Goal: Task Accomplishment & Management: Complete application form

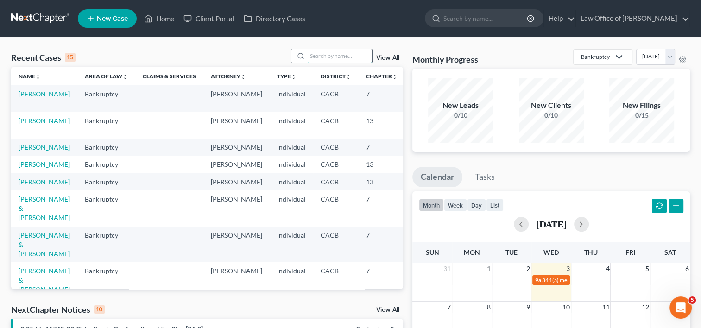
click at [321, 58] on input "search" at bounding box center [339, 55] width 65 height 13
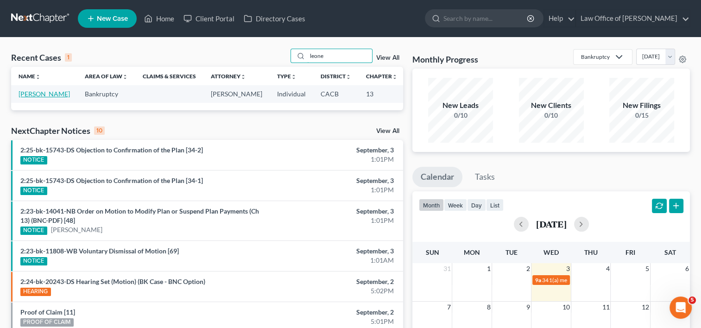
type input "leone"
click at [24, 98] on link "[PERSON_NAME]" at bounding box center [44, 94] width 51 height 8
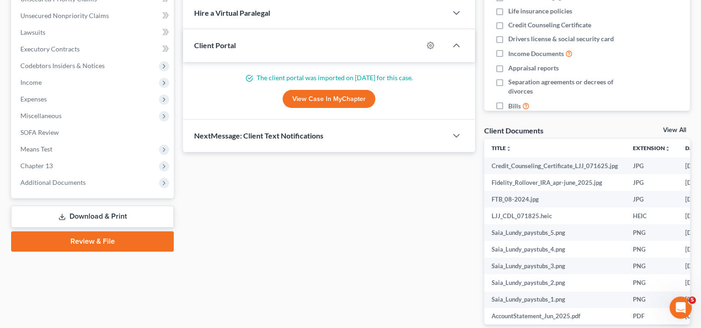
scroll to position [238, 0]
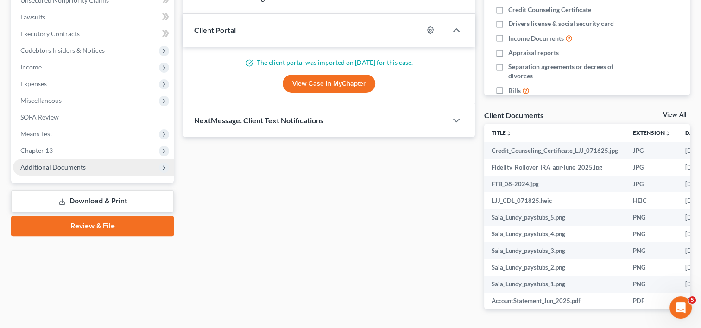
click at [87, 167] on span "Additional Documents" at bounding box center [93, 167] width 161 height 17
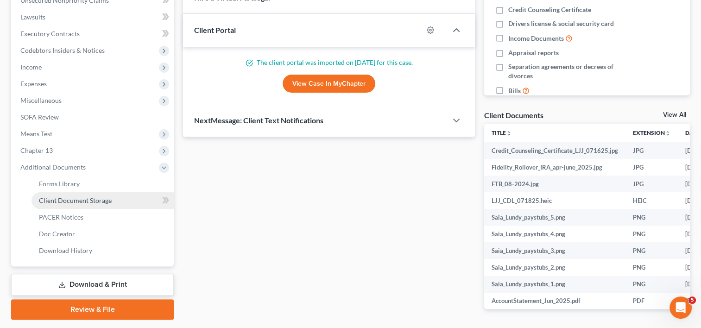
click at [87, 202] on span "Client Document Storage" at bounding box center [75, 200] width 73 height 8
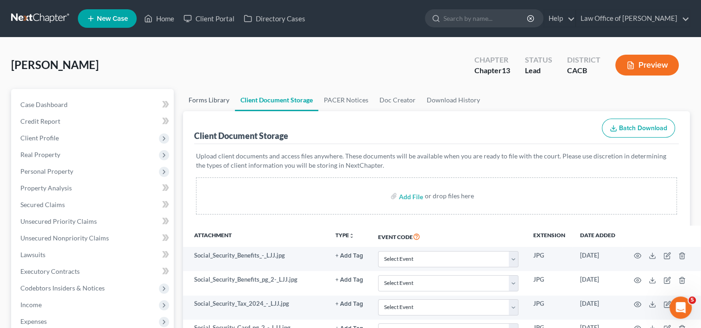
click at [217, 100] on link "Forms Library" at bounding box center [209, 100] width 52 height 22
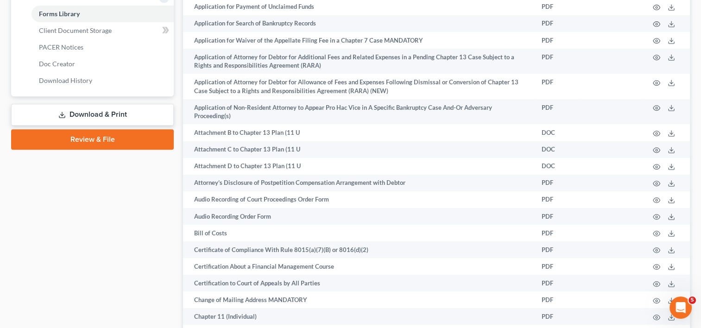
scroll to position [421, 0]
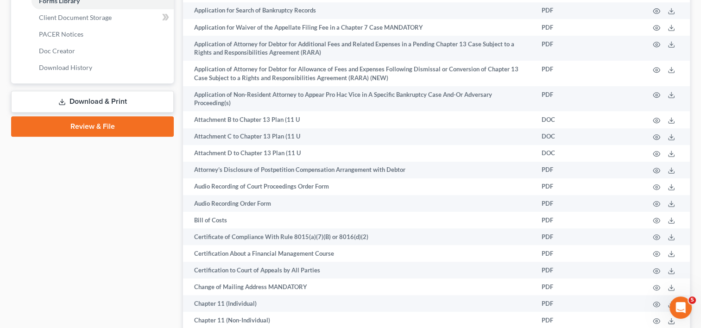
click at [96, 96] on link "Download & Print" at bounding box center [92, 102] width 163 height 22
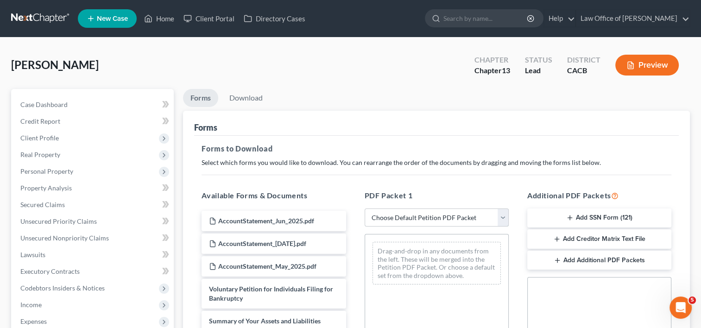
click at [394, 219] on select "Choose Default Petition PDF Packet Complete Bankruptcy Petition (all forms and …" at bounding box center [437, 217] width 144 height 19
select select "0"
click at [368, 208] on select "Choose Default Petition PDF Packet Complete Bankruptcy Petition (all forms and …" at bounding box center [437, 217] width 144 height 19
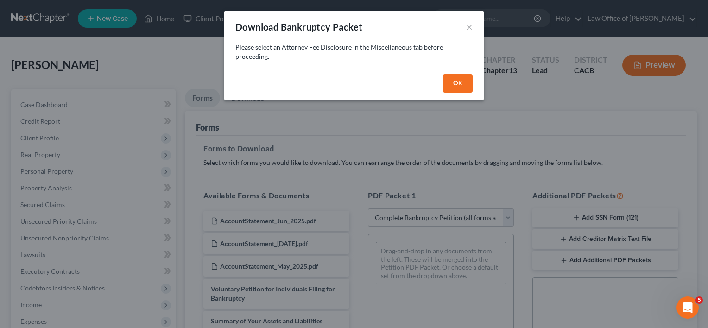
click at [459, 85] on button "OK" at bounding box center [458, 83] width 30 height 19
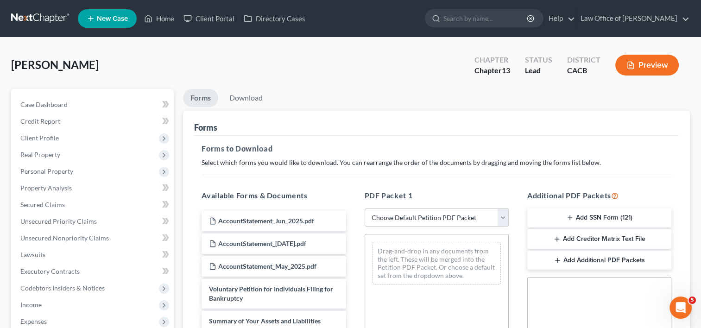
click at [425, 214] on select "Choose Default Petition PDF Packet Complete Bankruptcy Petition (all forms and …" at bounding box center [437, 217] width 144 height 19
select select "3"
click at [365, 208] on select "Choose Default Petition PDF Packet Complete Bankruptcy Petition (all forms and …" at bounding box center [437, 217] width 144 height 19
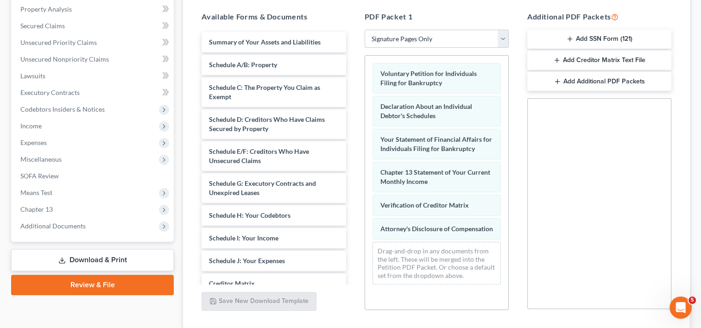
scroll to position [180, 0]
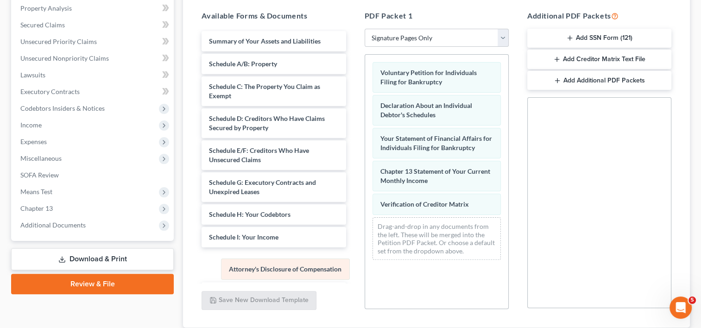
drag, startPoint x: 401, startPoint y: 227, endPoint x: 246, endPoint y: 271, distance: 160.2
click at [365, 267] on div "Attorney's Disclosure of Compensation Voluntary Petition for Individuals Filing…" at bounding box center [436, 161] width 143 height 213
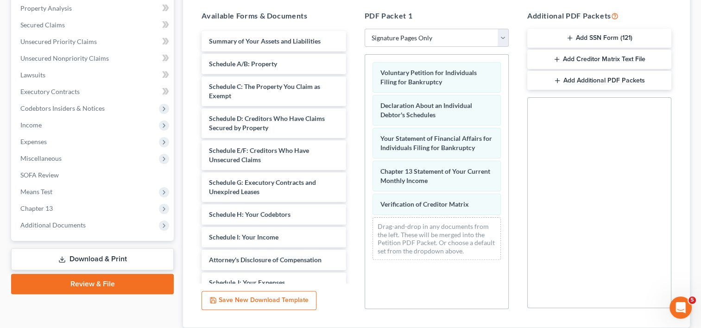
click at [578, 37] on button "Add SSN Form (121)" at bounding box center [599, 38] width 144 height 19
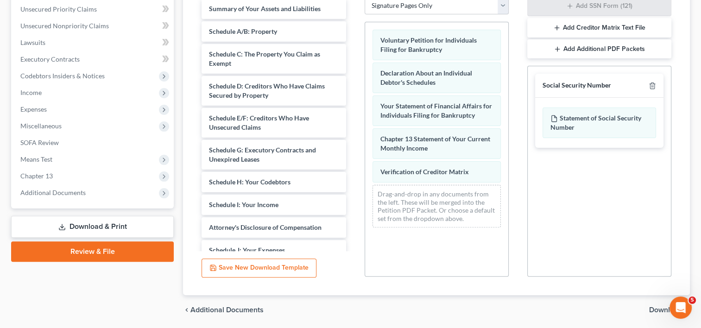
scroll to position [243, 0]
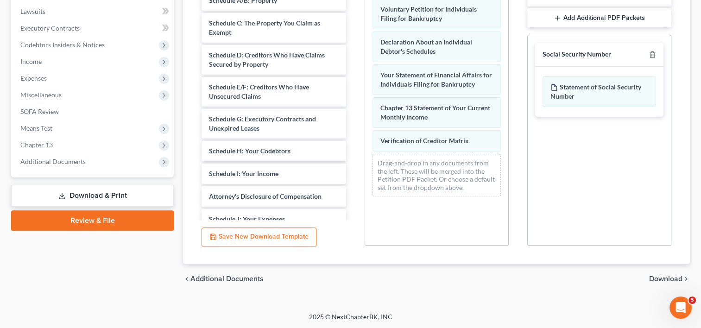
click at [663, 279] on span "Download" at bounding box center [665, 278] width 33 height 7
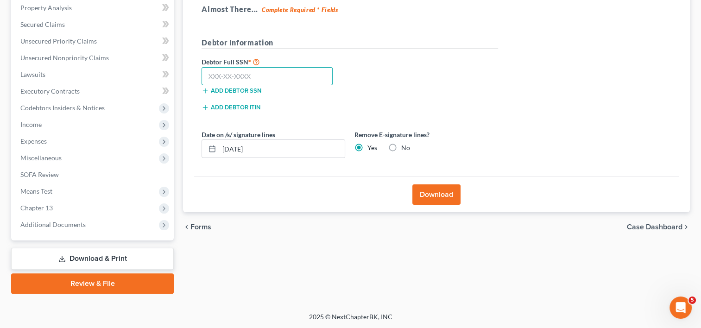
click at [228, 72] on input "text" at bounding box center [267, 76] width 131 height 19
type input "562-17-5776"
click at [457, 197] on button "Download" at bounding box center [436, 194] width 48 height 20
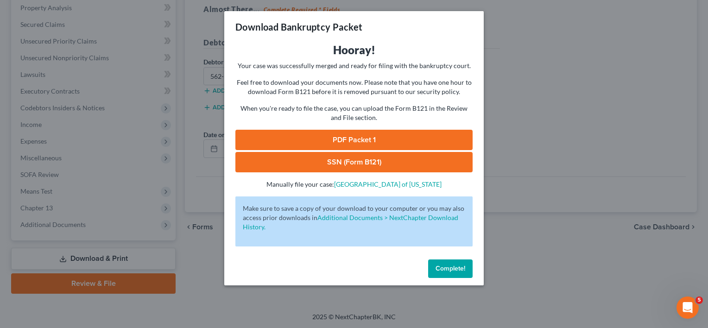
click at [371, 140] on link "PDF Packet 1" at bounding box center [353, 140] width 237 height 20
click at [344, 165] on link "SSN (Form B121)" at bounding box center [353, 162] width 237 height 20
click at [460, 270] on span "Complete!" at bounding box center [450, 269] width 30 height 8
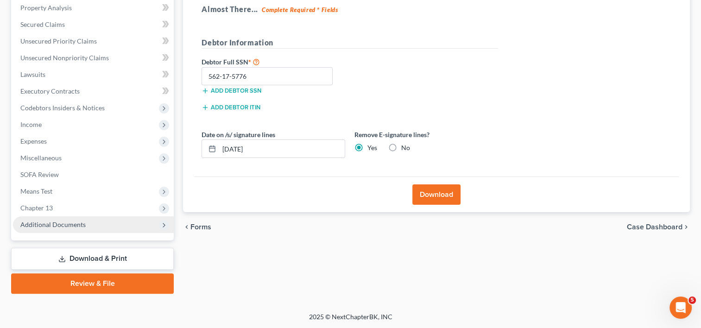
click at [75, 227] on span "Additional Documents" at bounding box center [52, 225] width 65 height 8
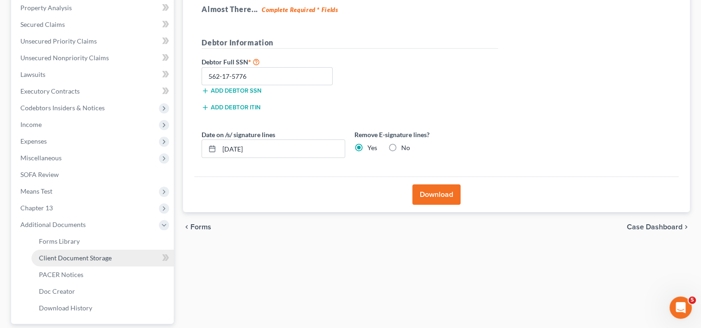
click at [89, 252] on link "Client Document Storage" at bounding box center [103, 258] width 142 height 17
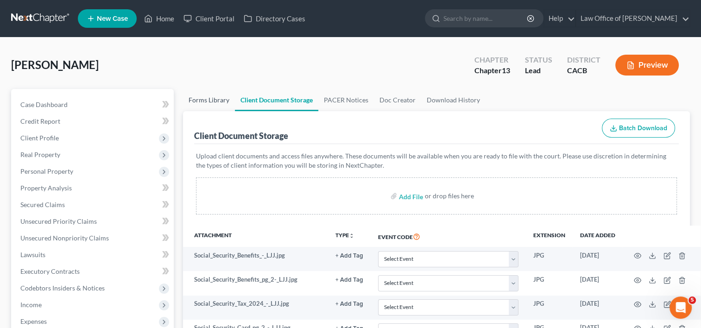
click at [198, 104] on link "Forms Library" at bounding box center [209, 100] width 52 height 22
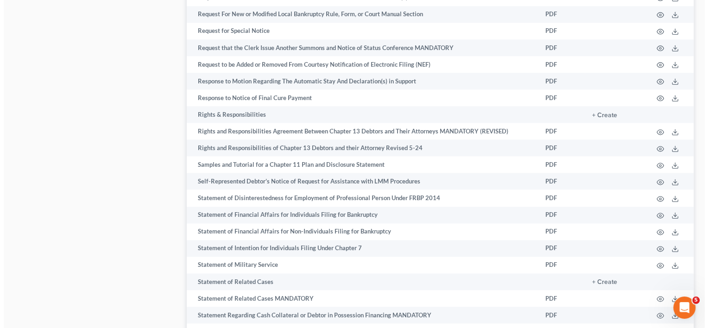
scroll to position [4730, 0]
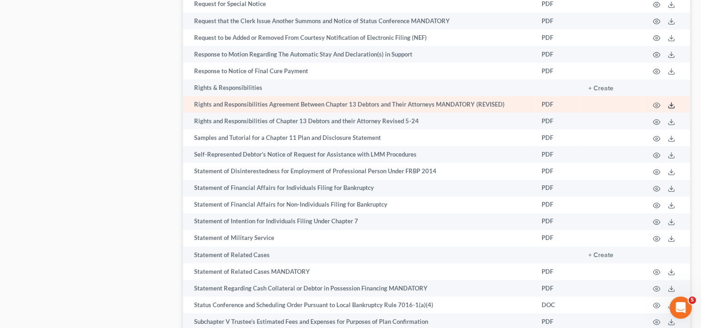
click at [671, 106] on polyline at bounding box center [671, 104] width 3 height 1
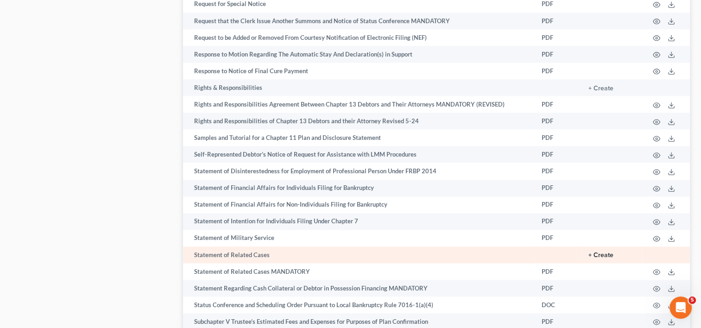
click at [602, 259] on button "+ Create" at bounding box center [600, 255] width 25 height 6
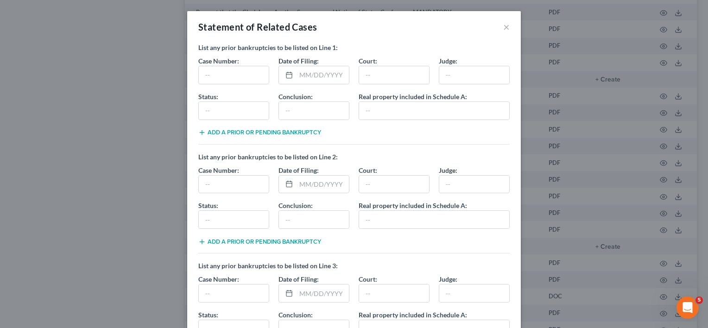
click at [313, 238] on button "Add a Prior or Pending Bankruptcy" at bounding box center [259, 241] width 123 height 7
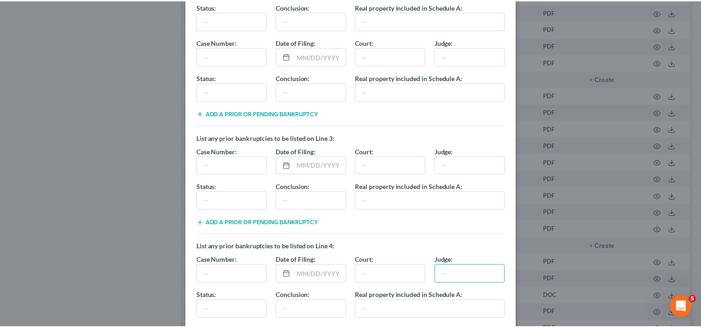
scroll to position [341, 0]
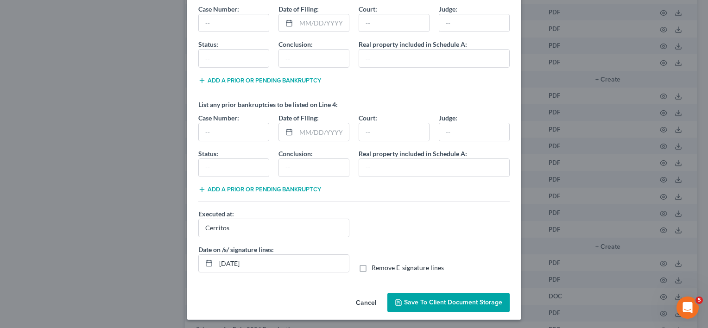
click at [460, 300] on span "Save to Client Document Storage" at bounding box center [453, 302] width 98 height 8
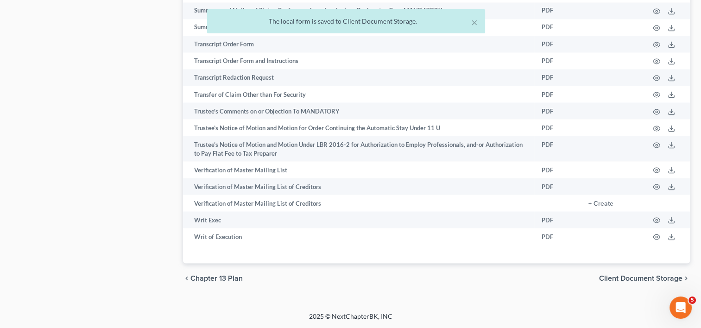
scroll to position [5220, 0]
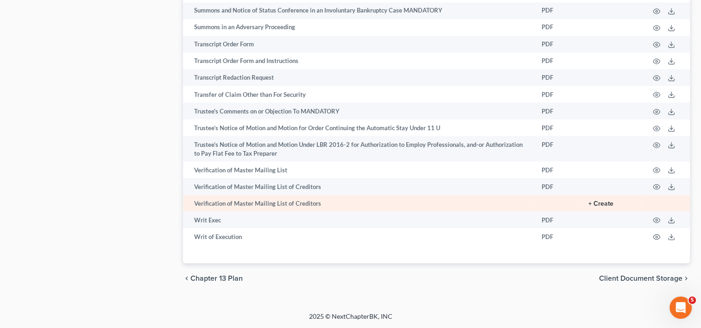
click at [595, 204] on button "+ Create" at bounding box center [600, 203] width 25 height 6
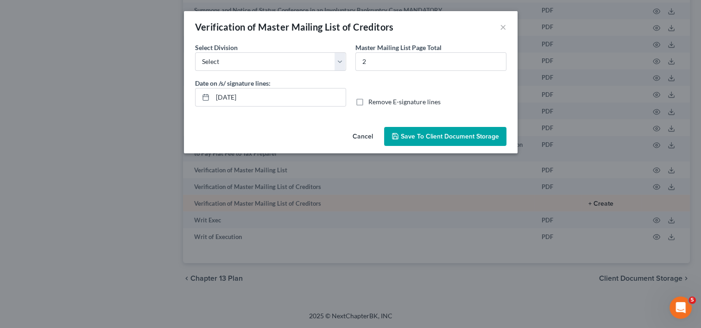
scroll to position [5204, 0]
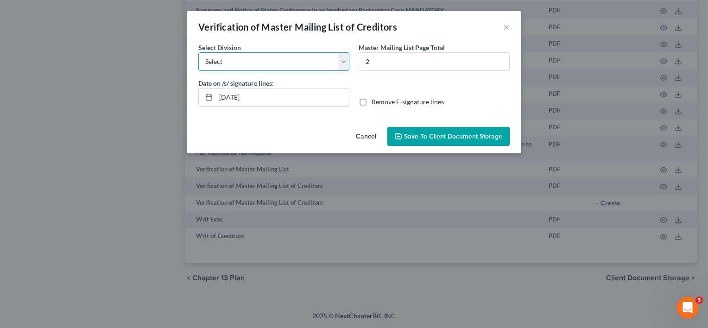
click at [328, 62] on select "Select [GEOGRAPHIC_DATA] [GEOGRAPHIC_DATA] [GEOGRAPHIC_DATA][PERSON_NAME] [GEOG…" at bounding box center [273, 61] width 151 height 19
select select "0"
click at [198, 52] on select "Select [GEOGRAPHIC_DATA] [GEOGRAPHIC_DATA] [GEOGRAPHIC_DATA][PERSON_NAME] [GEOG…" at bounding box center [273, 61] width 151 height 19
click at [467, 135] on span "Save to Client Document Storage" at bounding box center [453, 137] width 98 height 8
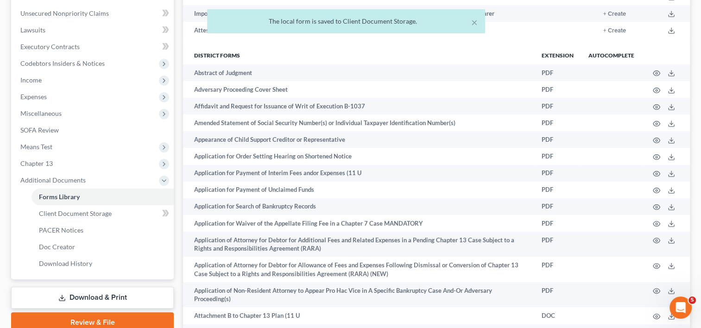
scroll to position [0, 0]
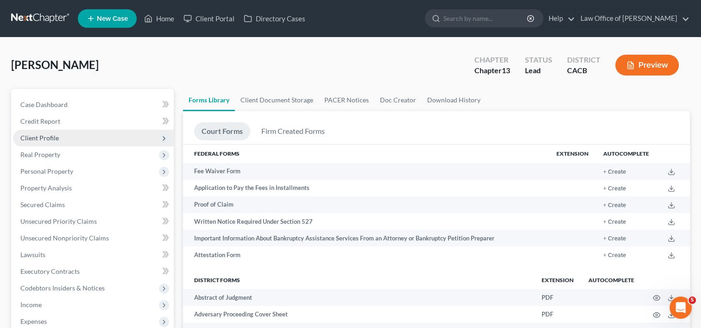
click at [49, 144] on span "Client Profile" at bounding box center [93, 138] width 161 height 17
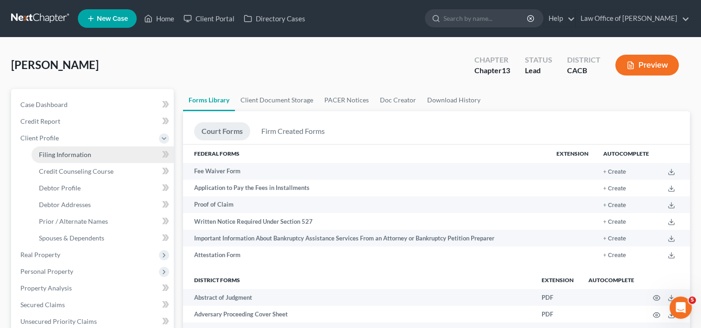
click at [55, 152] on span "Filing Information" at bounding box center [65, 155] width 52 height 8
select select "1"
select select "0"
select select "3"
select select "4"
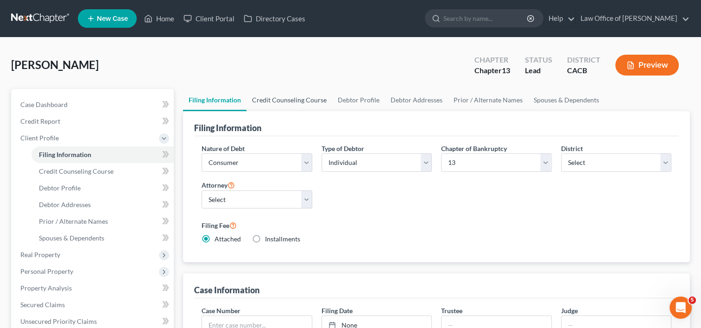
click at [273, 103] on link "Credit Counseling Course" at bounding box center [289, 100] width 86 height 22
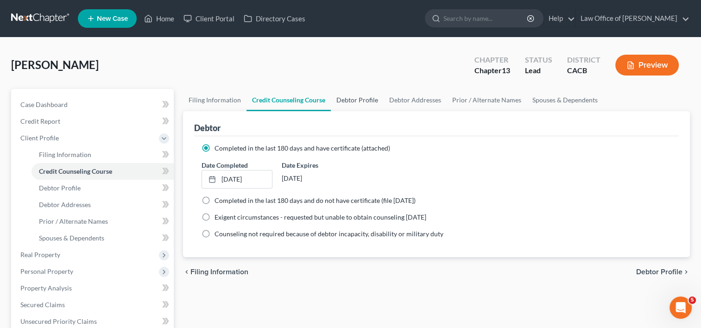
click at [346, 105] on link "Debtor Profile" at bounding box center [357, 100] width 53 height 22
select select "0"
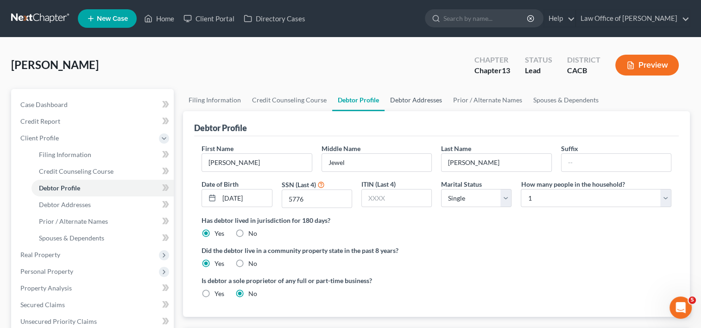
click at [421, 98] on link "Debtor Addresses" at bounding box center [416, 100] width 63 height 22
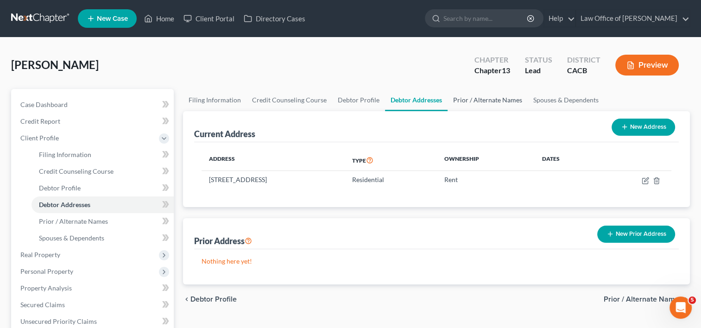
click at [479, 105] on link "Prior / Alternate Names" at bounding box center [488, 100] width 80 height 22
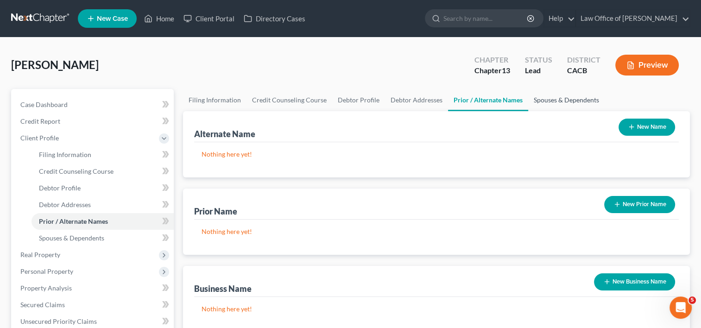
click at [543, 99] on link "Spouses & Dependents" at bounding box center [566, 100] width 76 height 22
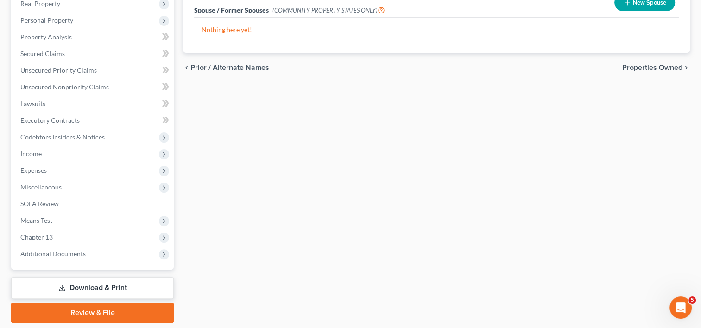
scroll to position [280, 0]
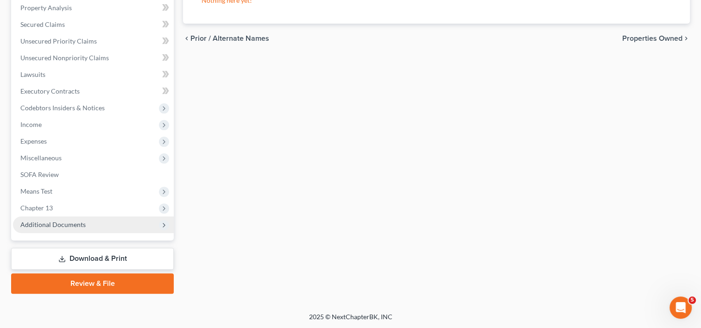
click at [64, 229] on span "Additional Documents" at bounding box center [93, 224] width 161 height 17
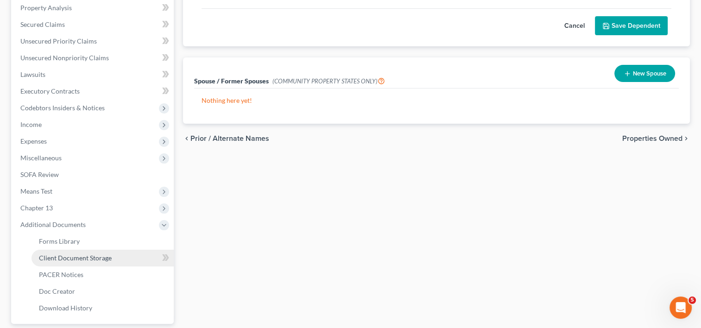
click at [84, 256] on span "Client Document Storage" at bounding box center [75, 258] width 73 height 8
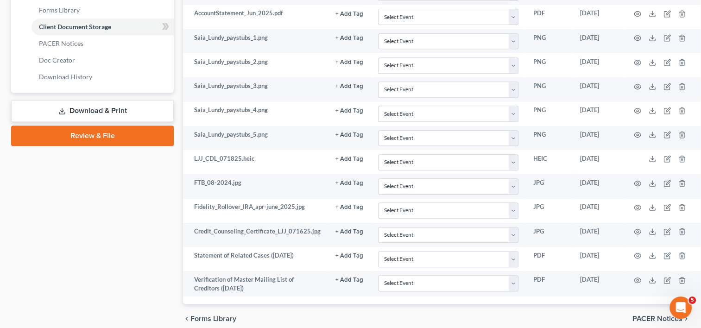
scroll to position [448, 0]
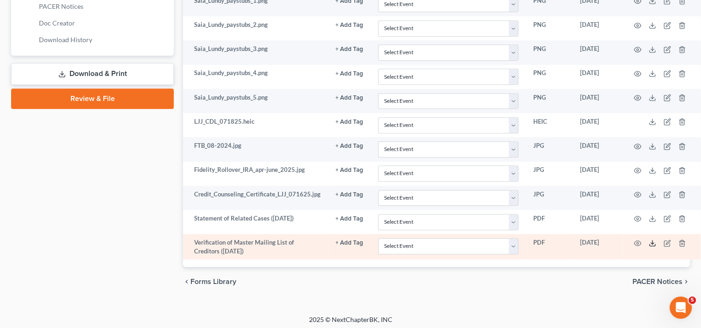
click at [652, 240] on line at bounding box center [652, 242] width 0 height 4
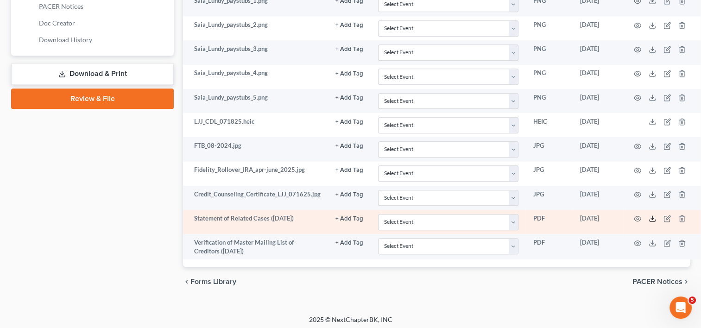
click at [649, 217] on icon at bounding box center [652, 218] width 7 height 7
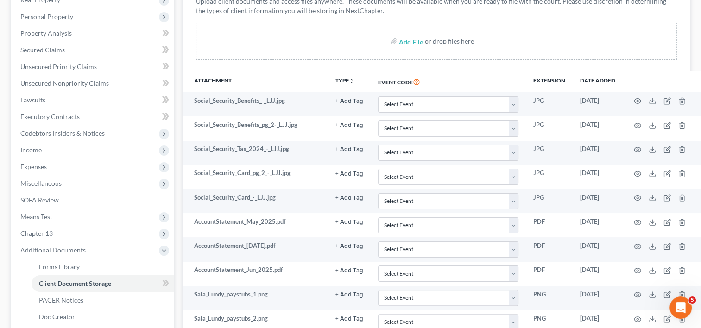
scroll to position [156, 0]
click at [44, 230] on span "Chapter 13" at bounding box center [36, 232] width 32 height 8
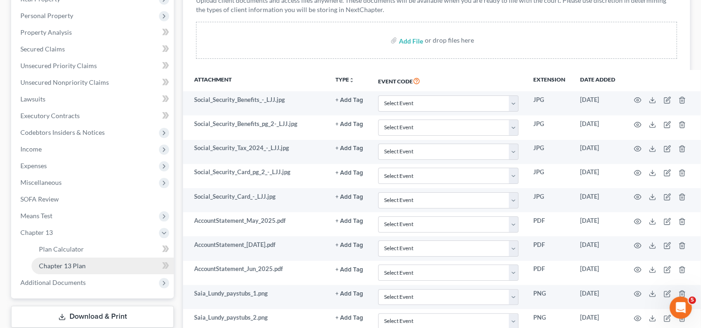
click at [65, 268] on span "Chapter 13 Plan" at bounding box center [62, 266] width 47 height 8
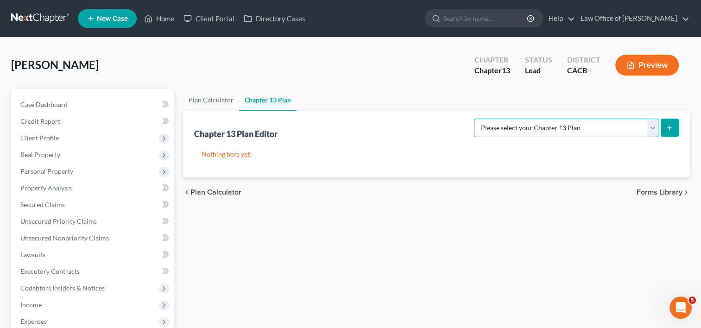
click at [621, 121] on select "Please select your Chapter 13 Plan [GEOGRAPHIC_DATA] of [US_STATE] - Effective …" at bounding box center [566, 128] width 184 height 19
select select "1"
click at [493, 119] on select "Please select your Chapter 13 Plan [GEOGRAPHIC_DATA] of [US_STATE] - Effective …" at bounding box center [566, 128] width 184 height 19
click at [670, 124] on icon "submit" at bounding box center [669, 127] width 7 height 7
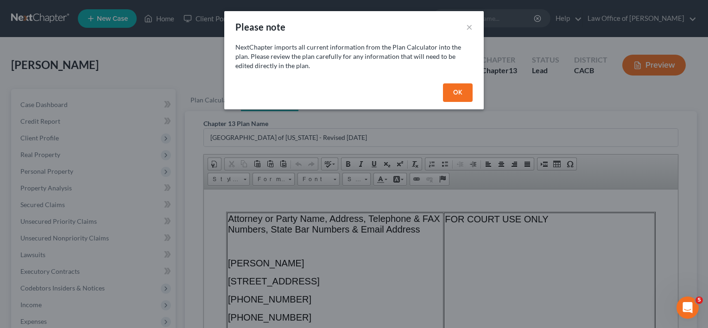
click at [461, 96] on button "OK" at bounding box center [458, 92] width 30 height 19
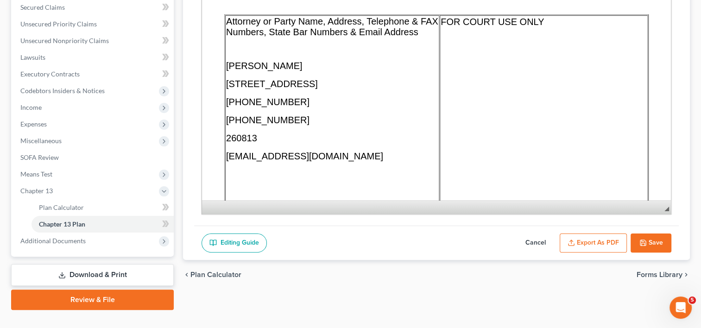
scroll to position [214, 0]
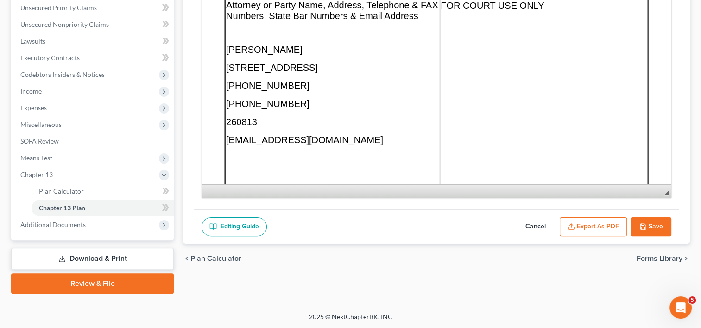
click at [581, 221] on button "Export as PDF" at bounding box center [593, 226] width 67 height 19
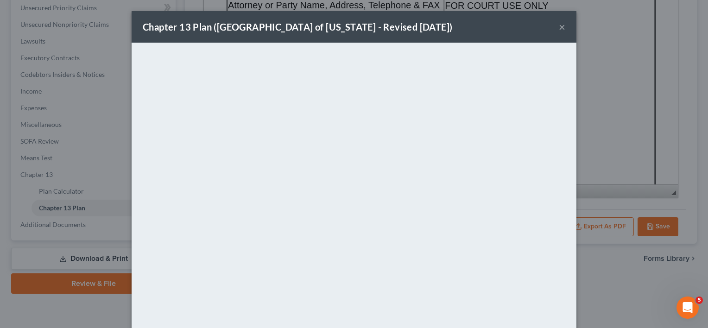
click at [559, 27] on button "×" at bounding box center [562, 26] width 6 height 11
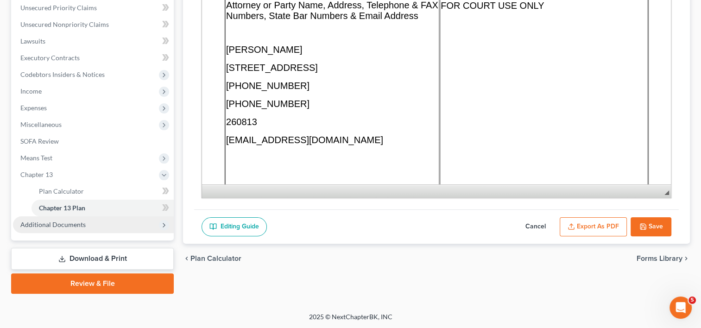
click at [55, 226] on span "Additional Documents" at bounding box center [52, 225] width 65 height 8
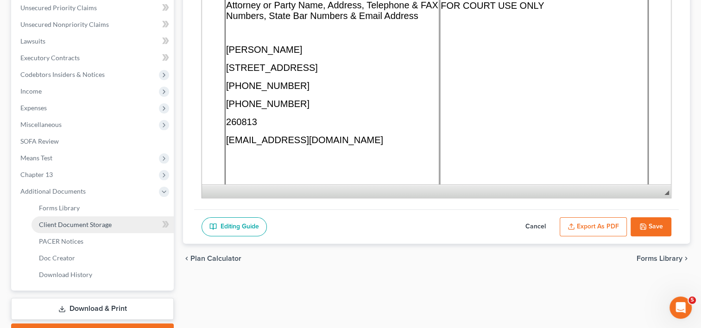
click at [66, 221] on span "Client Document Storage" at bounding box center [75, 225] width 73 height 8
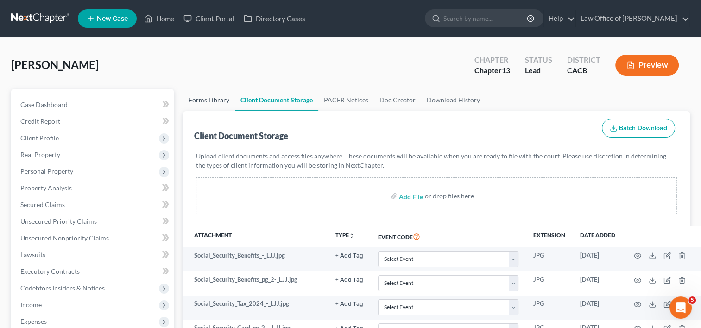
click at [208, 102] on link "Forms Library" at bounding box center [209, 100] width 52 height 22
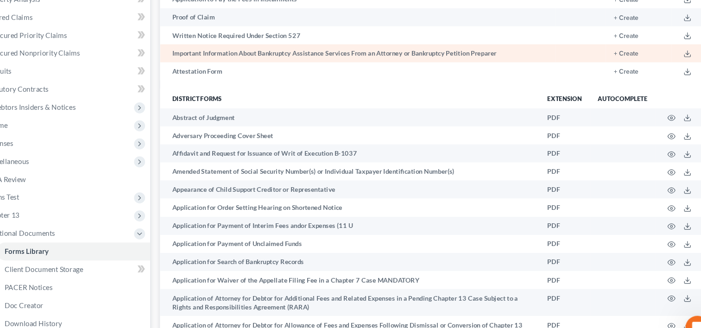
scroll to position [1607, 0]
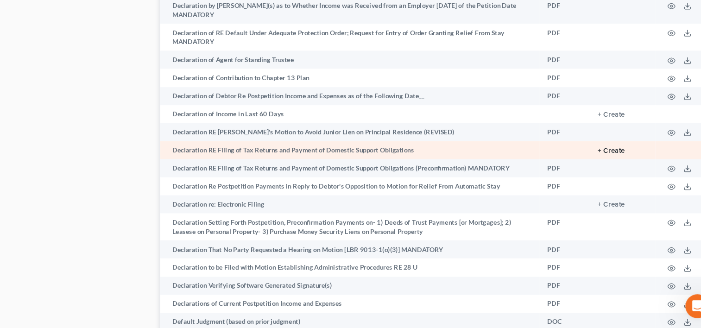
click at [600, 167] on button "+ Create" at bounding box center [600, 163] width 25 height 6
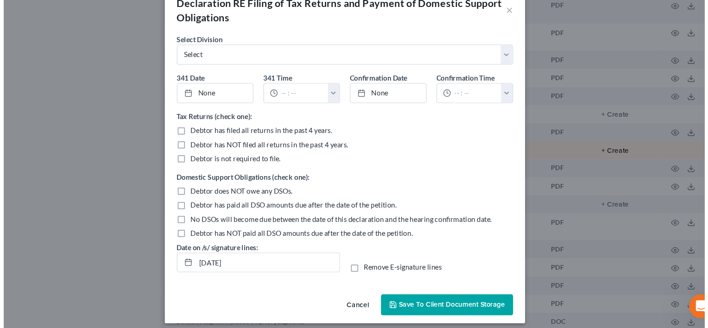
scroll to position [1590, 0]
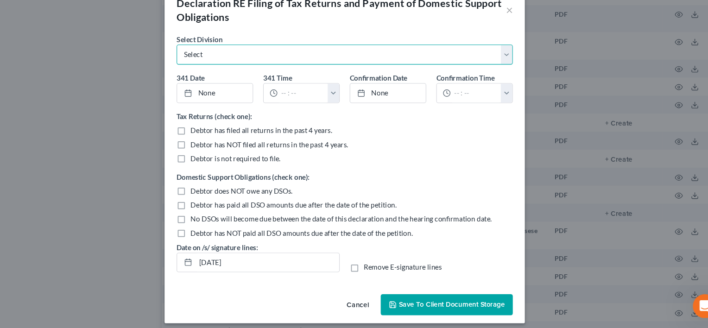
click at [290, 69] on select "Select [GEOGRAPHIC_DATA] [GEOGRAPHIC_DATA] [GEOGRAPHIC_DATA][PERSON_NAME] [GEOG…" at bounding box center [353, 74] width 311 height 19
select select "0"
click at [198, 65] on select "Select [GEOGRAPHIC_DATA] [GEOGRAPHIC_DATA] [GEOGRAPHIC_DATA][PERSON_NAME] [GEOG…" at bounding box center [353, 74] width 311 height 19
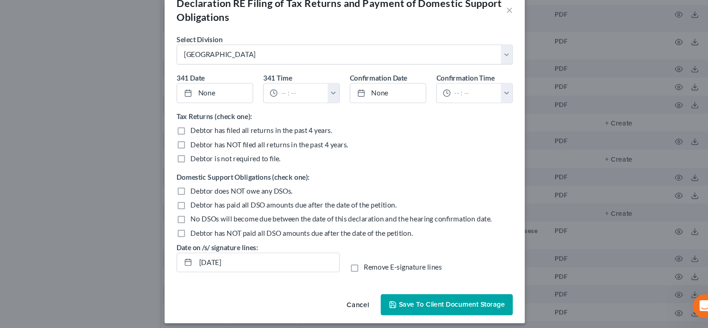
click at [211, 204] on label "Debtor does NOT owe any DSOs." at bounding box center [258, 200] width 95 height 9
click at [215, 202] on input "Debtor does NOT owe any DSOs." at bounding box center [218, 199] width 6 height 6
checkbox input "true"
drag, startPoint x: 445, startPoint y: 307, endPoint x: 451, endPoint y: 318, distance: 12.9
click at [451, 318] on div "Cancel Save to Client Document Storage" at bounding box center [354, 308] width 334 height 31
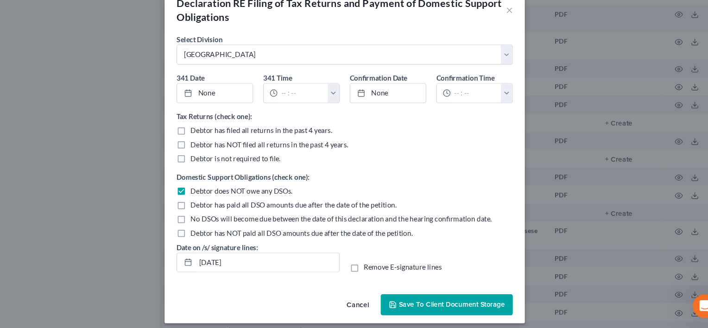
click at [451, 318] on div "Cancel Save to Client Document Storage" at bounding box center [354, 308] width 334 height 31
click at [211, 169] on label "Debtor is not required to file." at bounding box center [252, 170] width 83 height 9
click at [215, 169] on input "Debtor is not required to file." at bounding box center [218, 169] width 6 height 6
checkbox input "true"
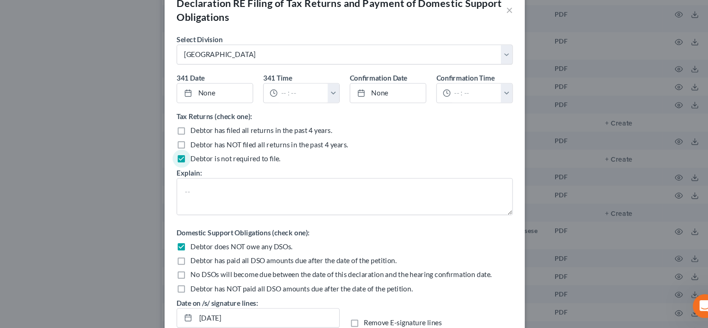
click at [370, 142] on div "Debtor has filed all returns in the past 4 years." at bounding box center [353, 144] width 311 height 9
click at [212, 213] on textarea at bounding box center [353, 206] width 311 height 34
click at [256, 110] on link "[DATE]" at bounding box center [234, 110] width 70 height 18
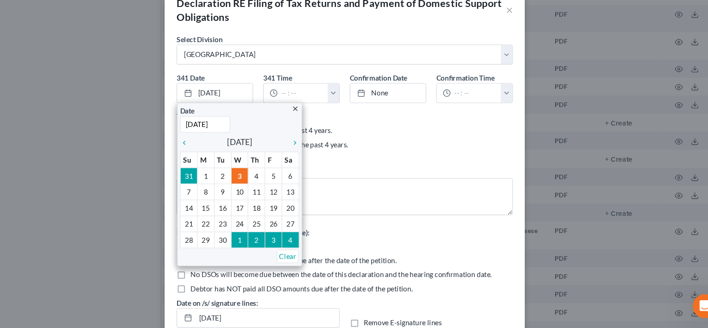
click at [362, 158] on div "Debtor has NOT filed all returns in the past 4 years." at bounding box center [353, 157] width 311 height 9
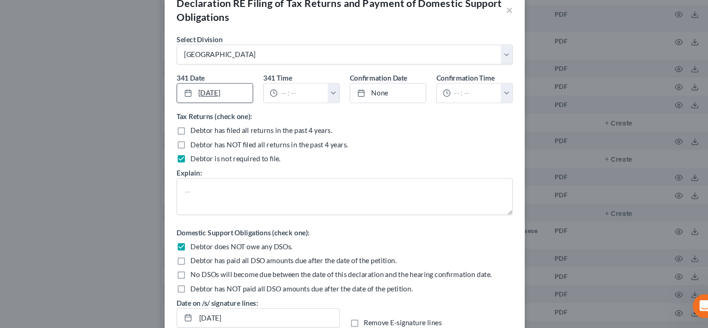
click at [248, 109] on link "[DATE]" at bounding box center [234, 110] width 70 height 18
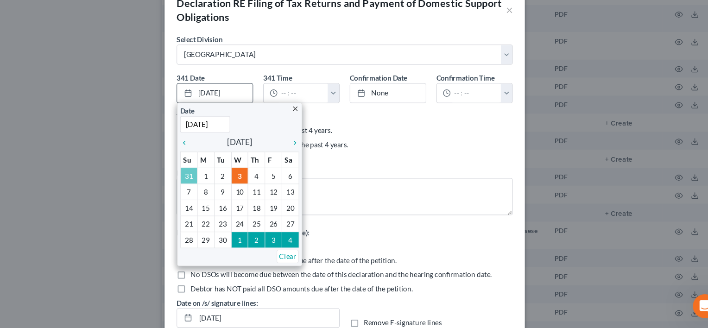
type input "[DATE]"
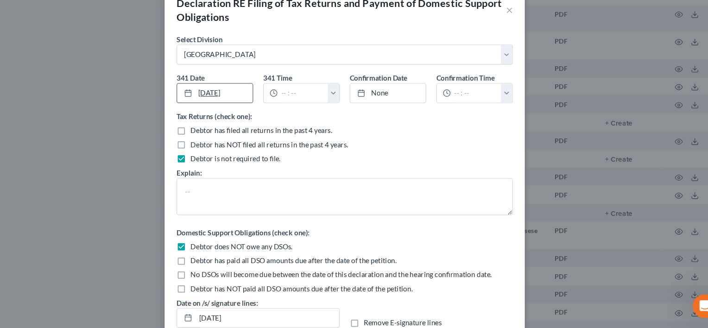
click at [248, 110] on link "[DATE]" at bounding box center [234, 110] width 70 height 18
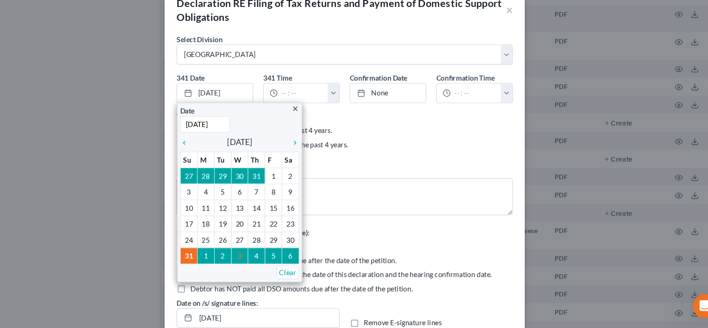
click at [371, 164] on div "Debtor has NOT filed all returns in the past 4 years." at bounding box center [354, 159] width 321 height 13
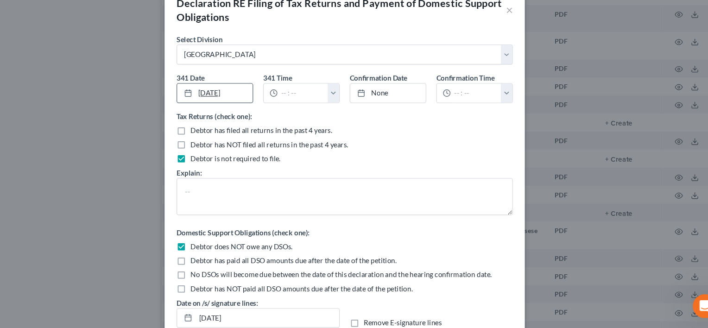
click at [249, 110] on link "[DATE]" at bounding box center [234, 110] width 70 height 18
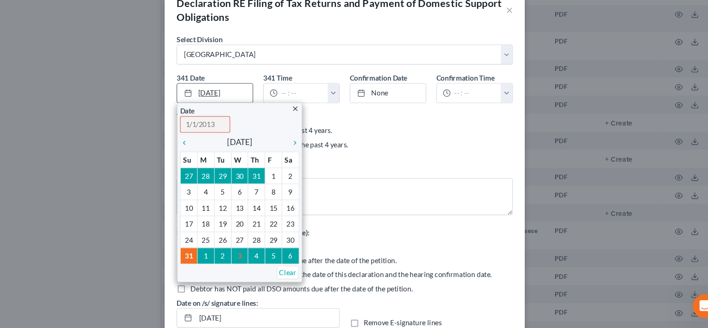
click at [250, 110] on link "[DATE]" at bounding box center [234, 110] width 70 height 18
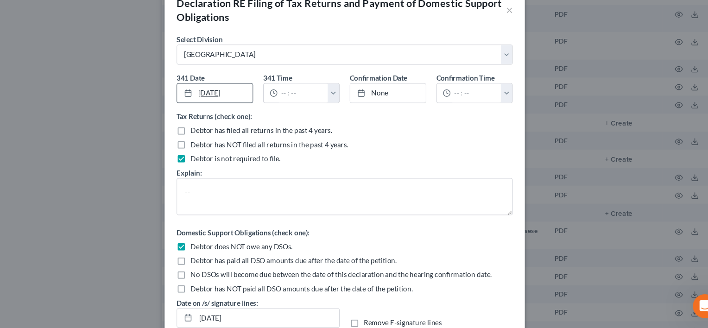
click at [250, 110] on link "[DATE]" at bounding box center [234, 110] width 70 height 18
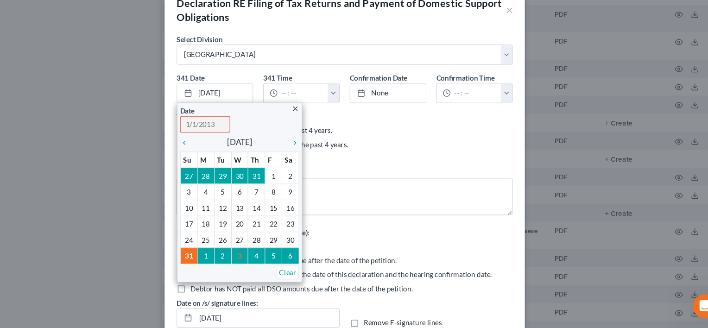
click at [432, 155] on div "Debtor has NOT filed all returns in the past 4 years." at bounding box center [353, 157] width 311 height 9
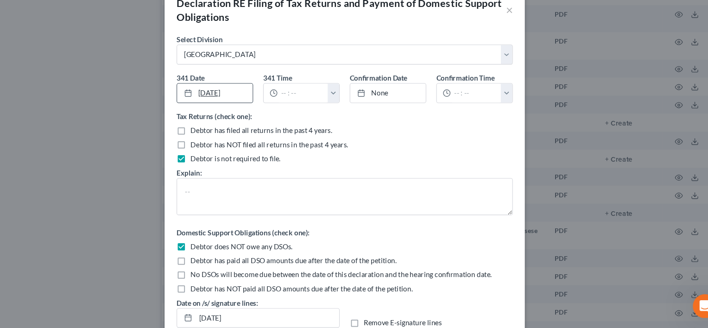
click at [259, 117] on link "[DATE]" at bounding box center [234, 110] width 70 height 18
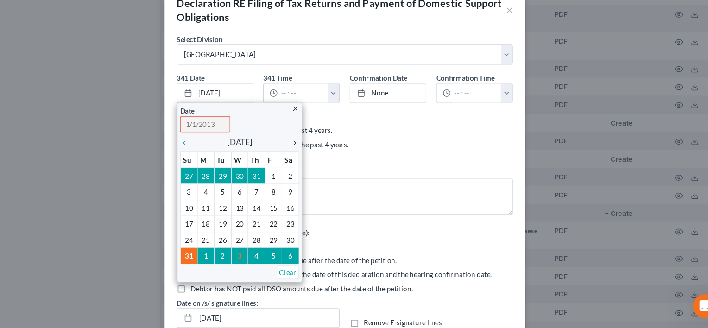
click at [305, 157] on icon "chevron_right" at bounding box center [306, 155] width 12 height 7
type input "[DATE]"
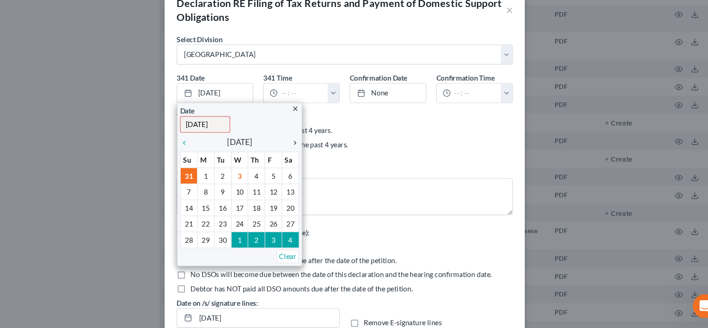
click at [305, 157] on icon "chevron_right" at bounding box center [306, 155] width 12 height 7
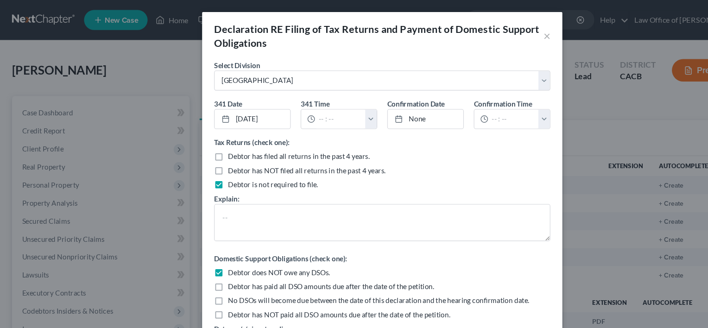
scroll to position [91, 0]
click at [386, 155] on div "Debtor has NOT filed all returns in the past 4 years." at bounding box center [353, 157] width 311 height 9
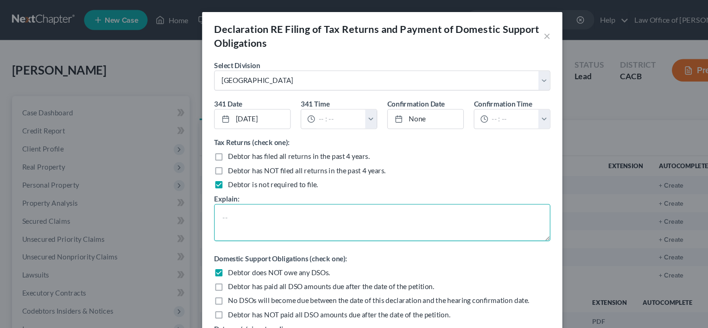
click at [310, 204] on textarea at bounding box center [353, 206] width 311 height 34
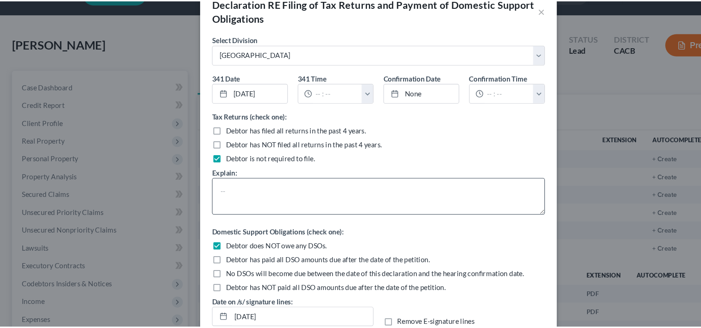
scroll to position [57, 0]
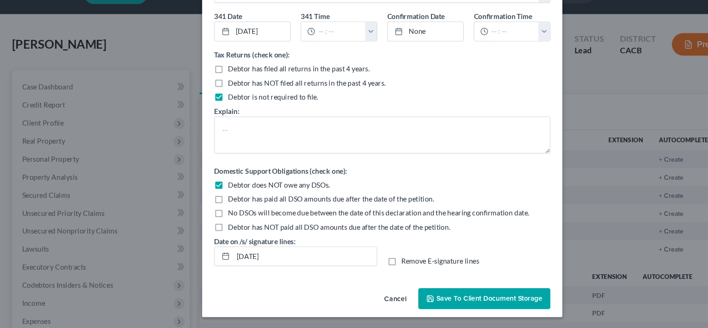
click at [421, 295] on button "Save to Client Document Storage" at bounding box center [448, 300] width 122 height 19
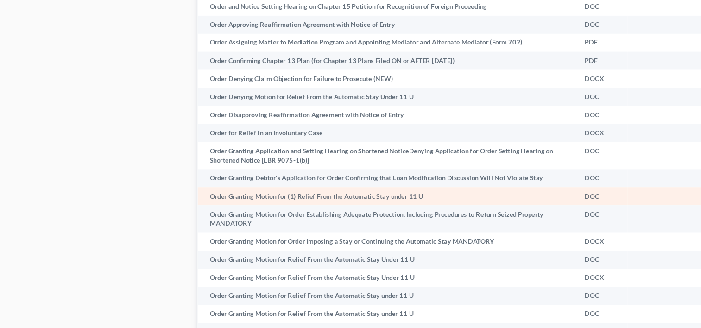
scroll to position [2746, 0]
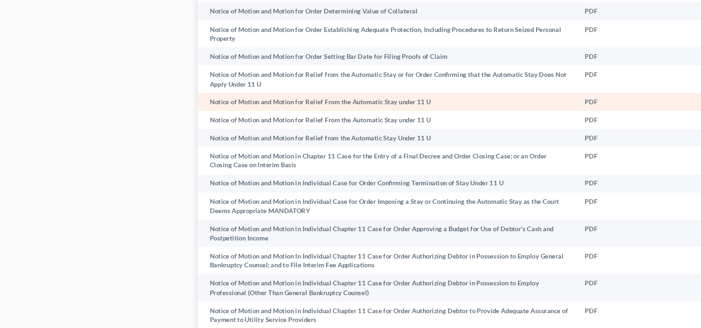
click at [318, 103] on td "Notice of Motion and Motion for Relief From the Automatic Stay under 11 U" at bounding box center [358, 94] width 351 height 17
click at [552, 103] on td "PDF" at bounding box center [557, 94] width 47 height 17
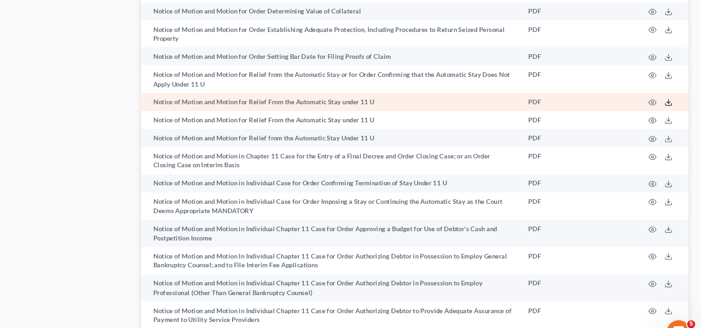
click at [669, 99] on icon at bounding box center [671, 94] width 7 height 7
click at [670, 96] on polyline at bounding box center [671, 95] width 3 height 1
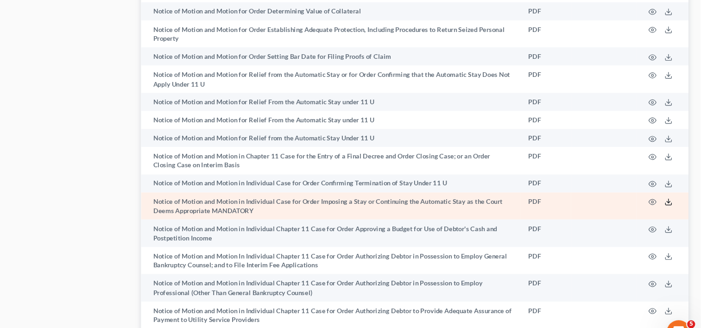
click at [670, 191] on icon at bounding box center [671, 186] width 7 height 7
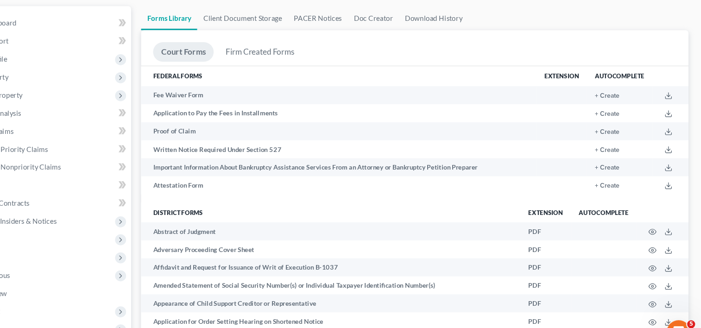
scroll to position [0, 0]
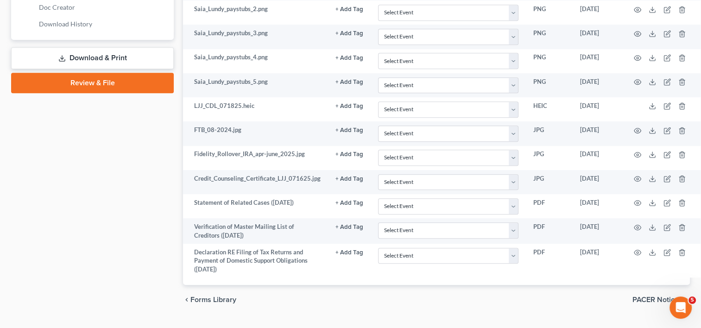
scroll to position [482, 0]
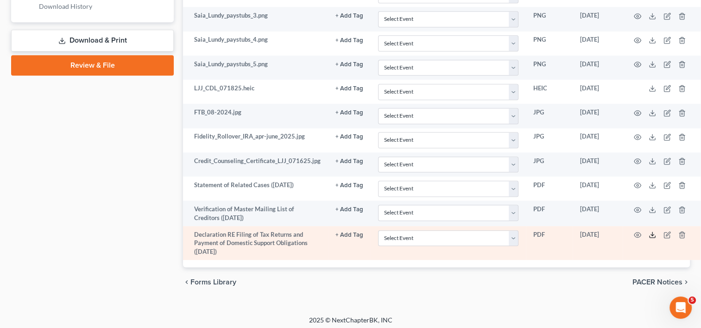
click at [652, 232] on line at bounding box center [652, 234] width 0 height 4
